Goal: Information Seeking & Learning: Learn about a topic

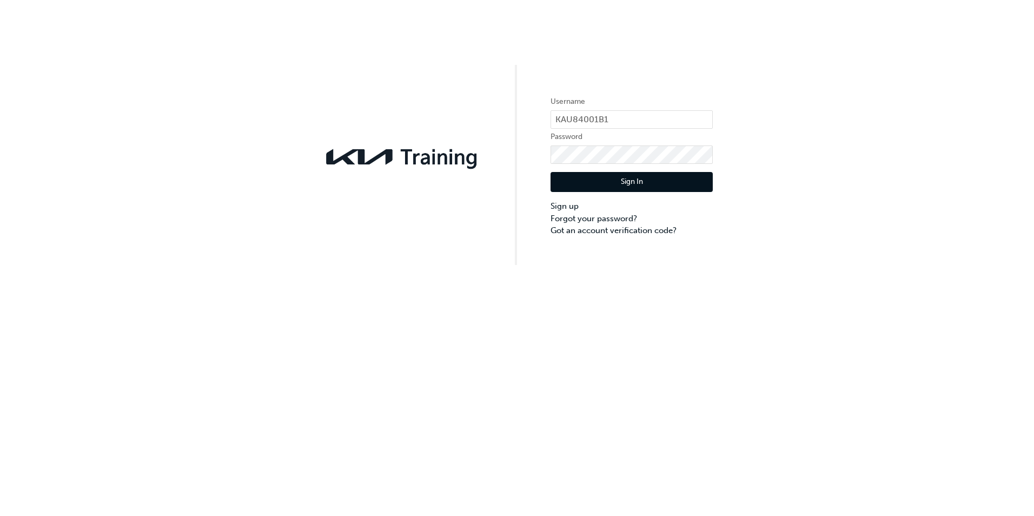
click at [636, 181] on button "Sign In" at bounding box center [632, 182] width 162 height 21
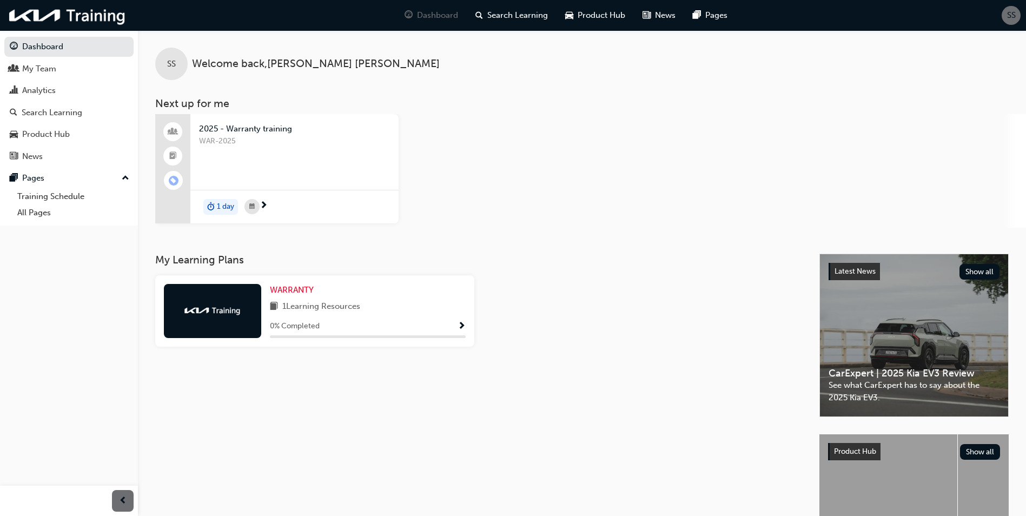
click at [459, 322] on span "Show Progress" at bounding box center [462, 327] width 8 height 10
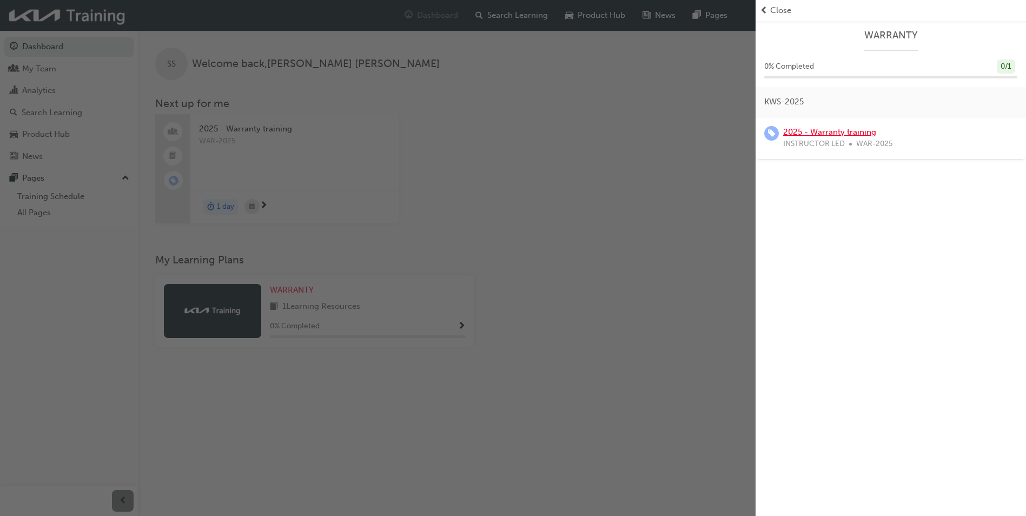
click at [808, 133] on link "2025 - Warranty training" at bounding box center [829, 132] width 93 height 10
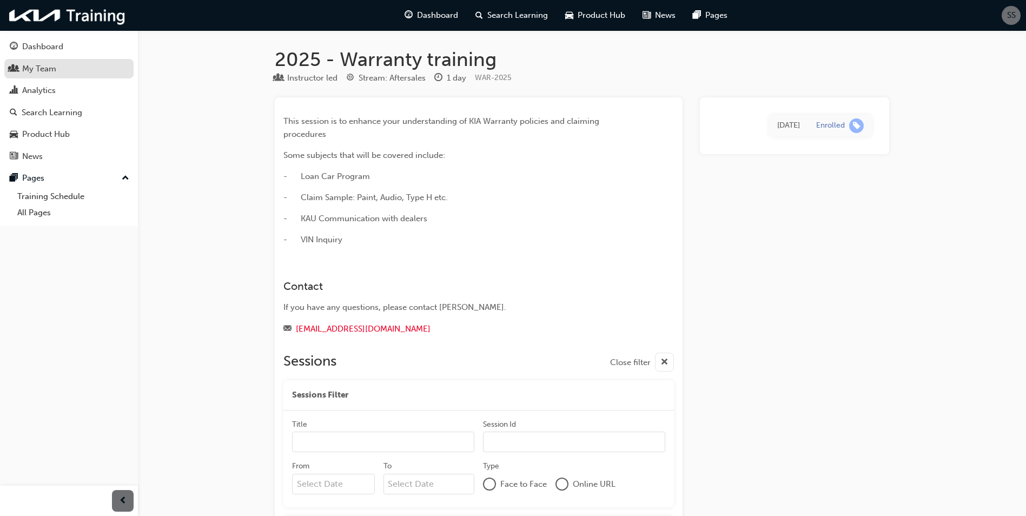
click at [70, 64] on div "My Team" at bounding box center [69, 69] width 118 height 14
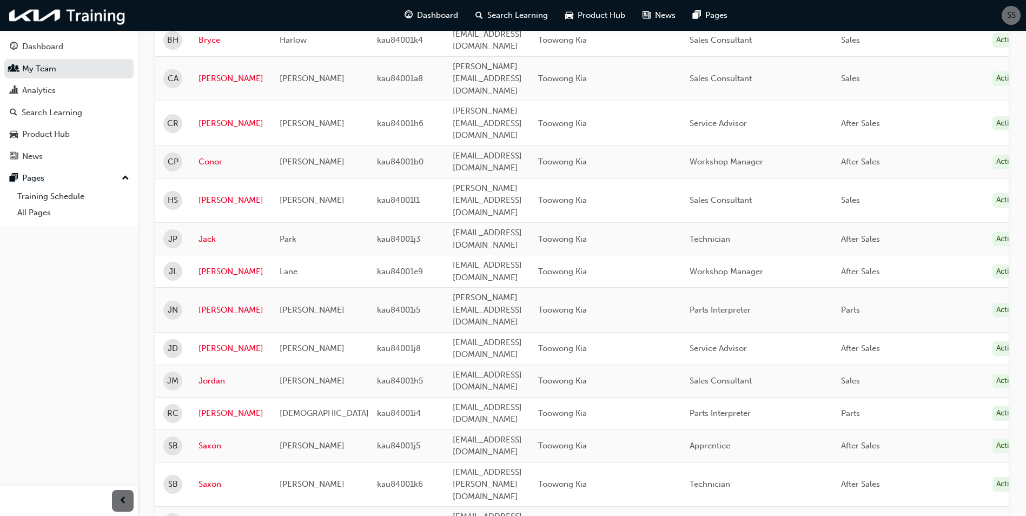
scroll to position [270, 0]
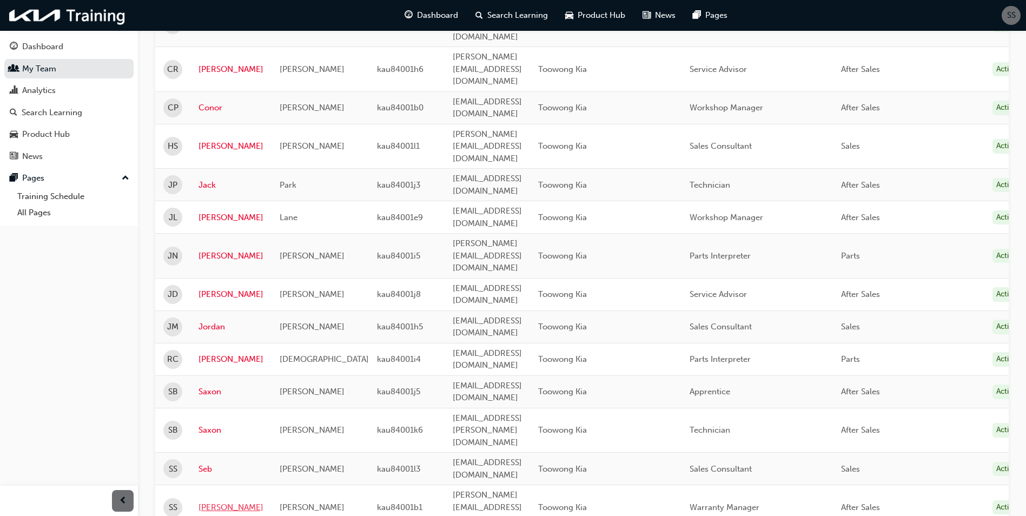
click at [205, 501] on link "[PERSON_NAME]" at bounding box center [231, 507] width 65 height 12
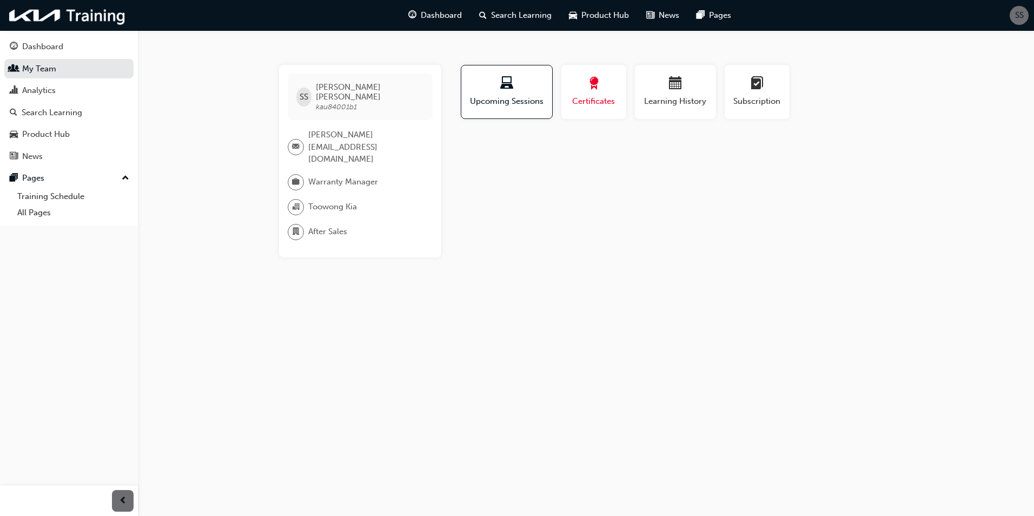
click at [587, 85] on div "button" at bounding box center [594, 85] width 49 height 17
click at [673, 94] on div "Learning History" at bounding box center [675, 92] width 65 height 31
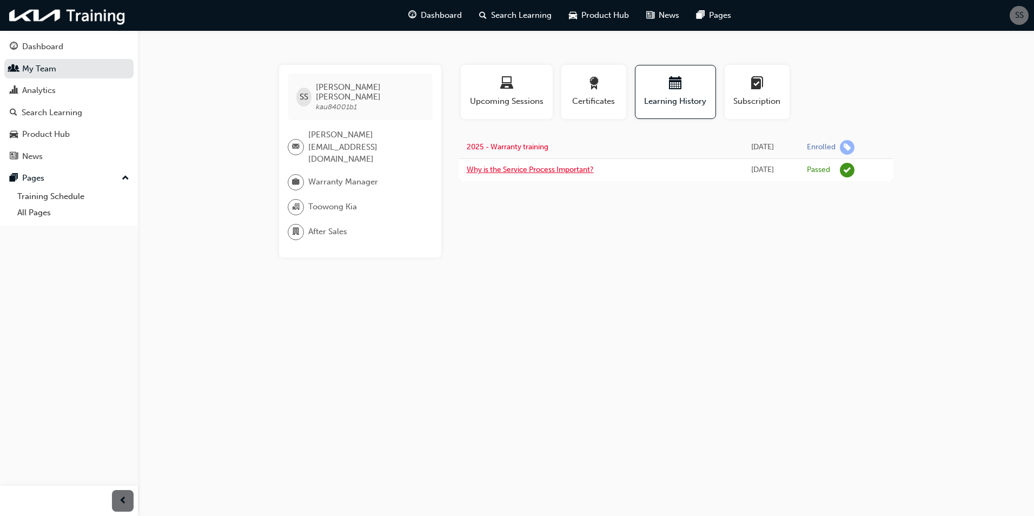
click at [557, 168] on link "Why is the Service Process Important?" at bounding box center [530, 169] width 127 height 9
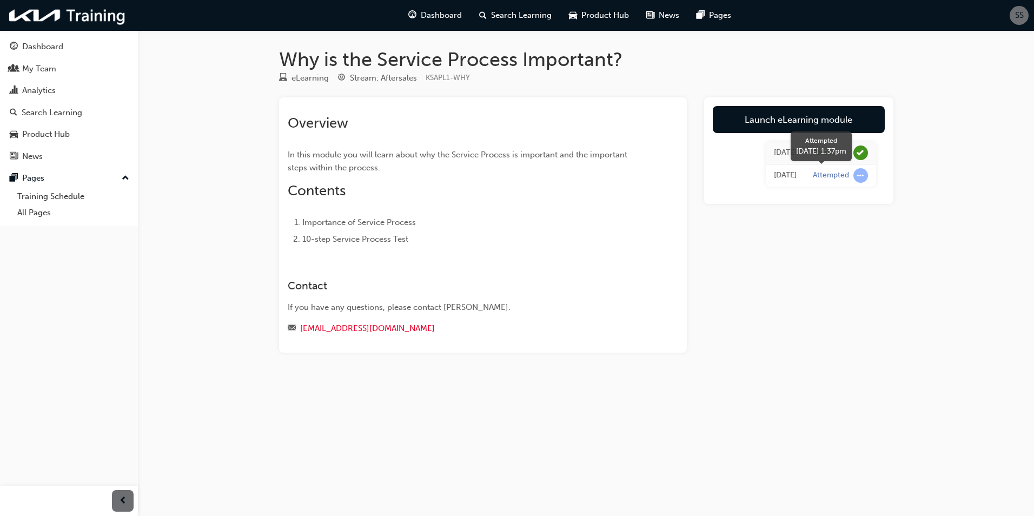
click at [861, 174] on span "learningRecordVerb_ATTEMPT-icon" at bounding box center [861, 175] width 15 height 15
click at [862, 175] on span "learningRecordVerb_ATTEMPT-icon" at bounding box center [861, 175] width 15 height 15
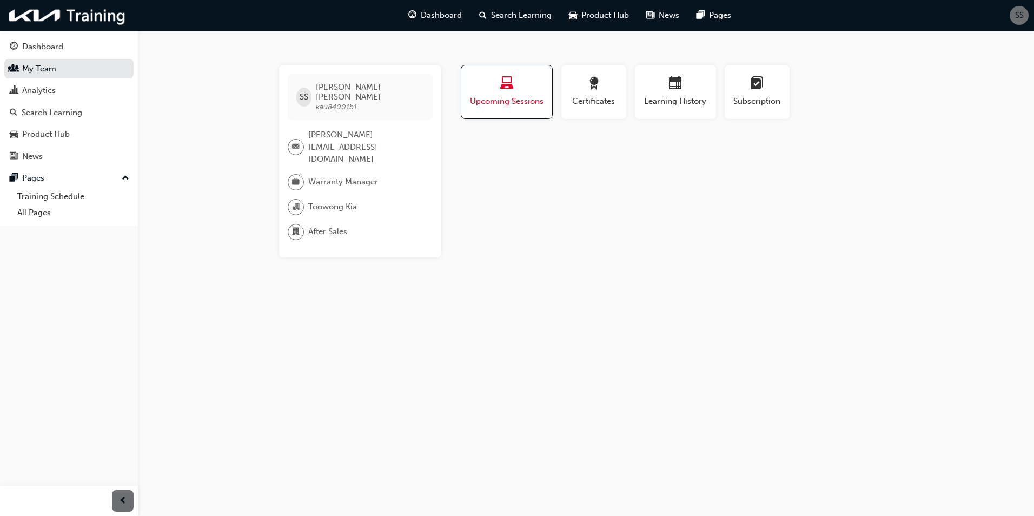
click at [519, 87] on div "button" at bounding box center [507, 85] width 75 height 17
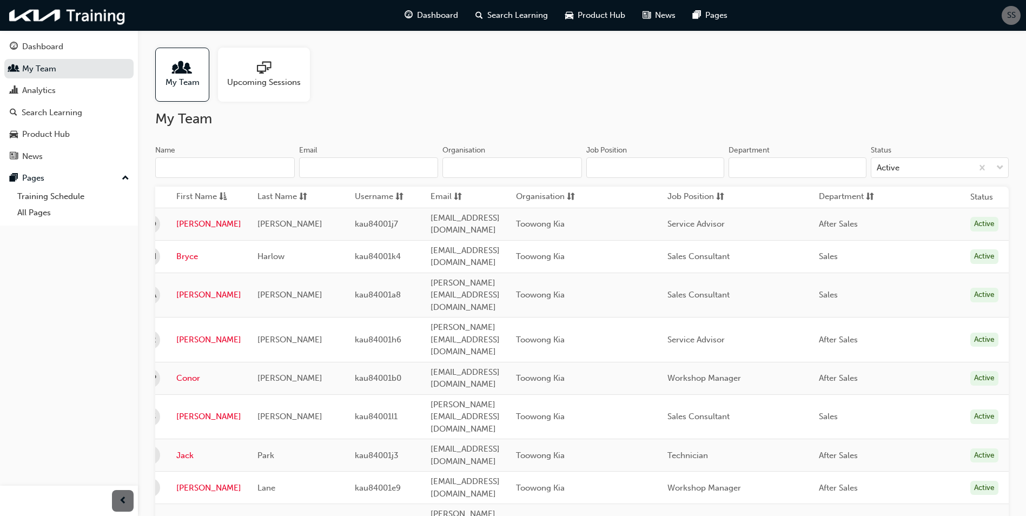
click at [124, 176] on span "up-icon" at bounding box center [126, 178] width 8 height 14
click at [124, 177] on span "down-icon" at bounding box center [126, 178] width 8 height 14
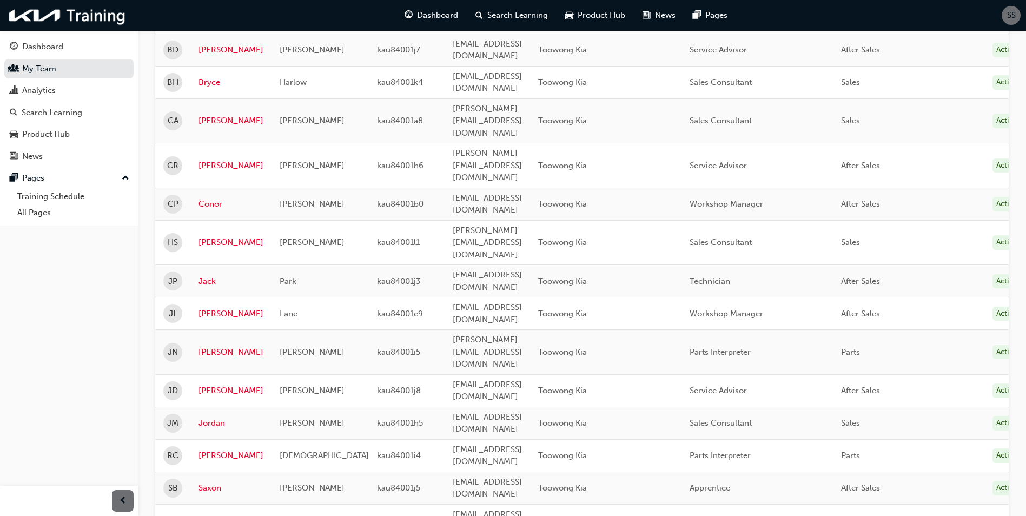
scroll to position [120, 0]
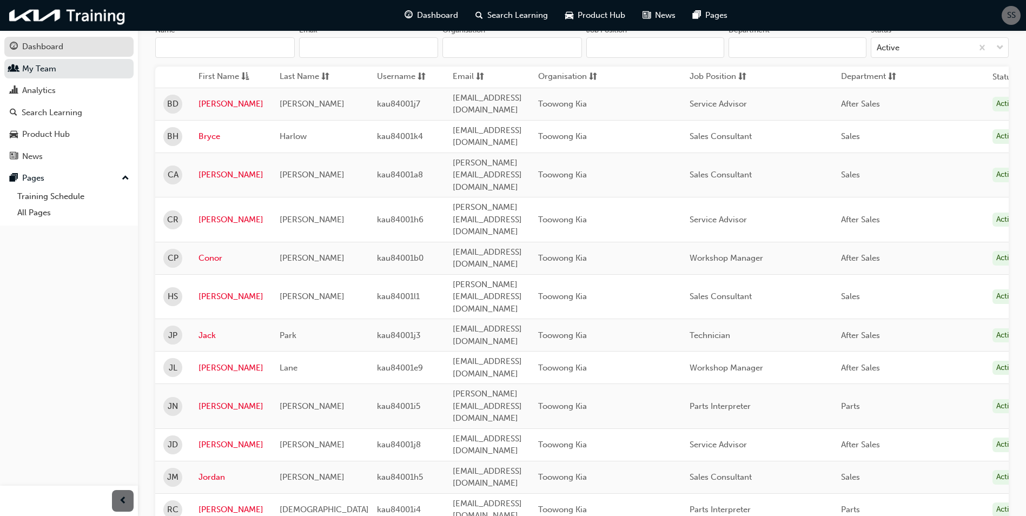
click at [39, 40] on div "Dashboard" at bounding box center [69, 47] width 118 height 14
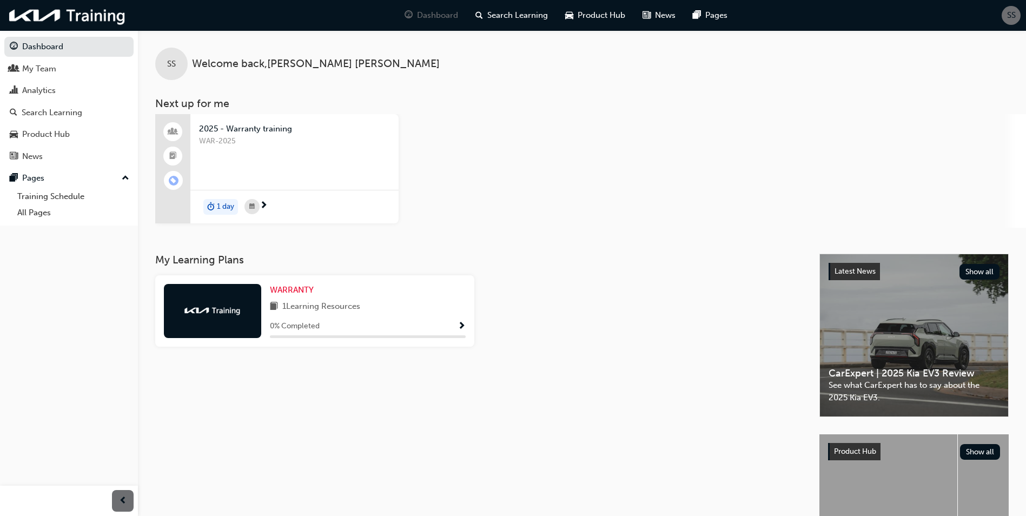
click at [235, 125] on span "2025 - Warranty training" at bounding box center [294, 129] width 191 height 12
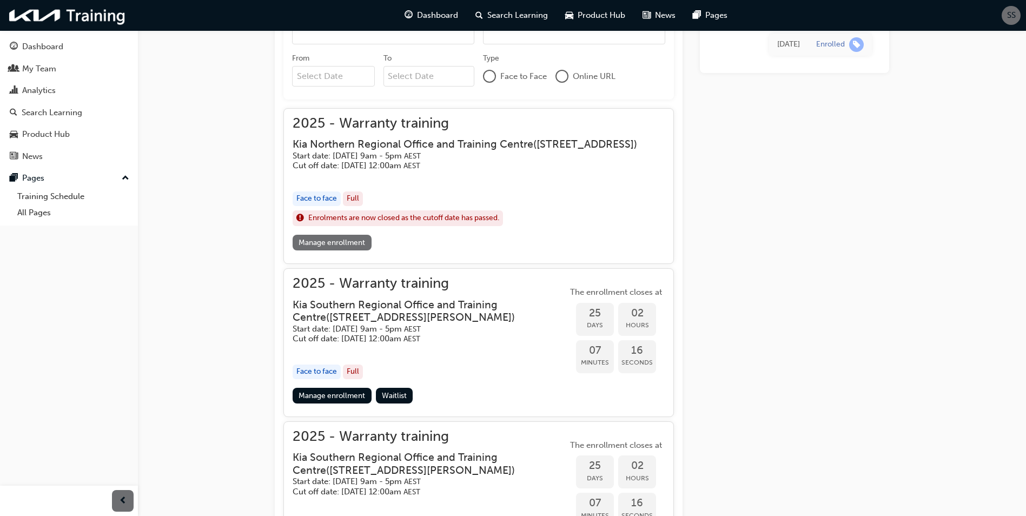
scroll to position [354, 0]
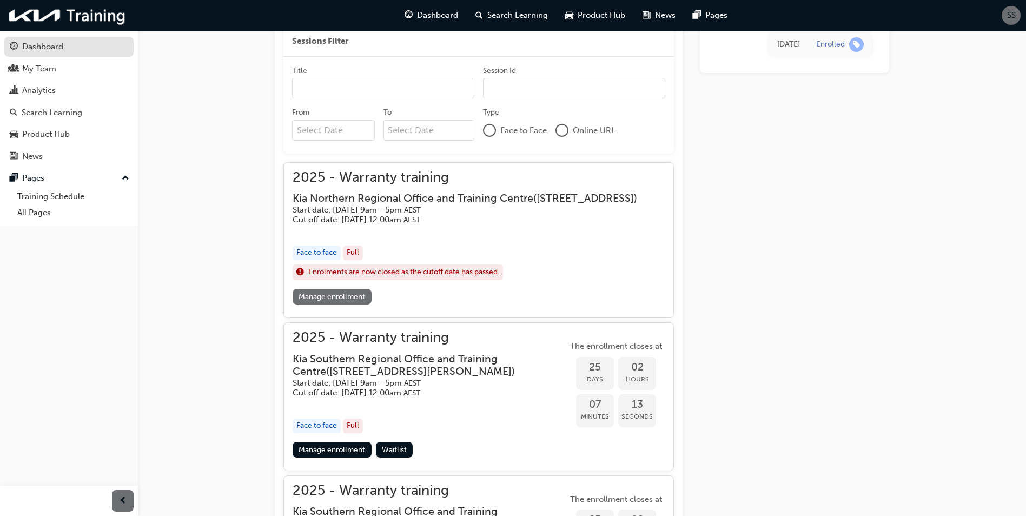
click at [62, 44] on div "Dashboard" at bounding box center [42, 47] width 41 height 12
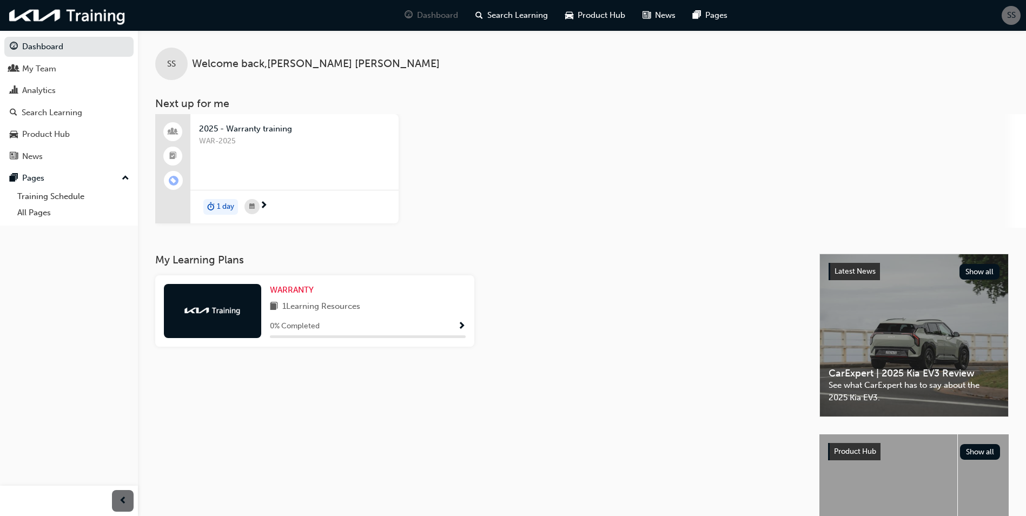
click at [1009, 15] on span "SS" at bounding box center [1011, 15] width 9 height 12
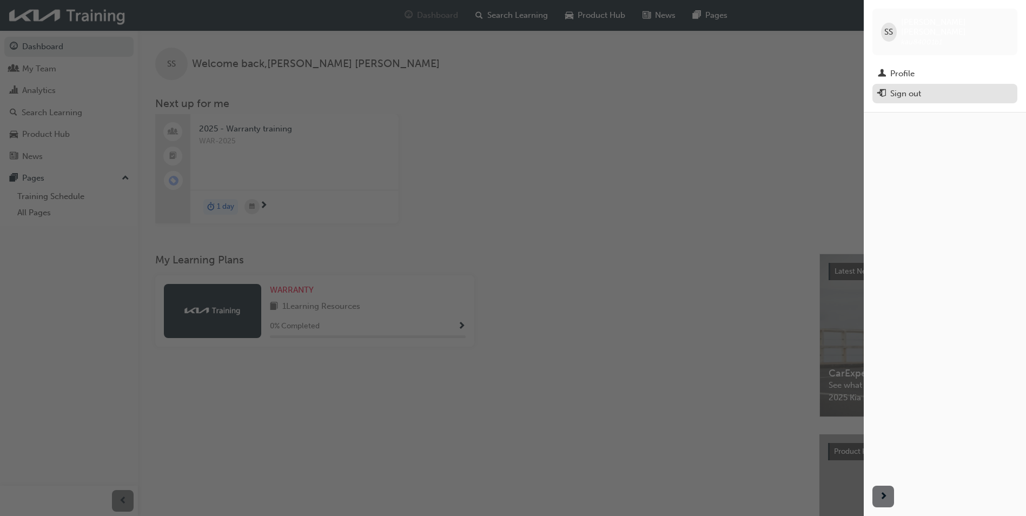
click at [901, 88] on div "Sign out" at bounding box center [905, 94] width 31 height 12
